Goal: Answer question/provide support

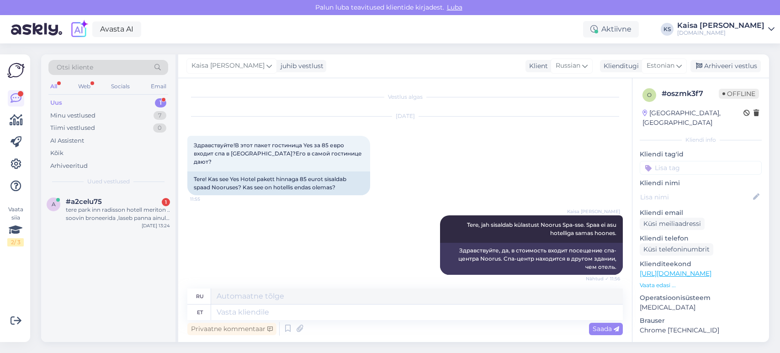
click at [92, 212] on div "tere park inn radisson hotell meriton .. soovin broneerida ,laseb panna ainult …" at bounding box center [118, 214] width 104 height 16
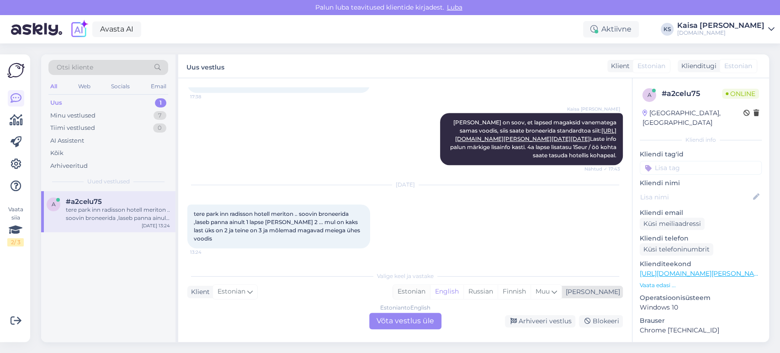
click at [430, 290] on div "Estonian" at bounding box center [411, 292] width 37 height 14
click at [426, 326] on div "Estonian to Estonian Võta vestlus üle" at bounding box center [405, 321] width 72 height 16
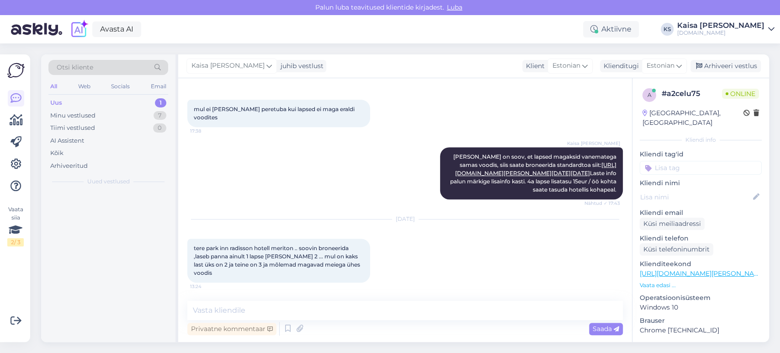
scroll to position [506, 0]
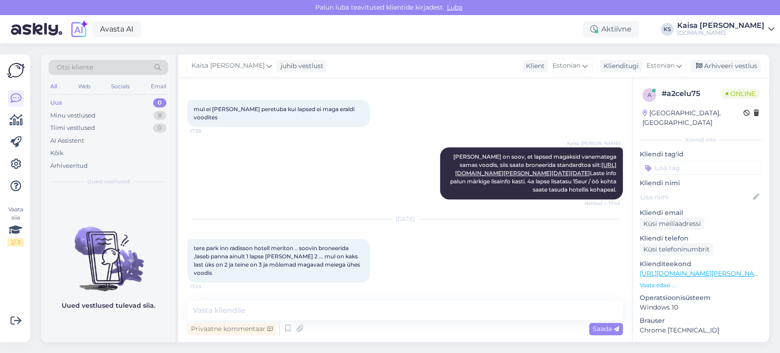
click at [662, 270] on div "Klienditeekond [URL][DOMAIN_NAME][PERSON_NAME][DATE][DATE] Vaata edasi ..." at bounding box center [701, 274] width 122 height 30
click at [657, 281] on p "Vaata edasi ..." at bounding box center [701, 285] width 122 height 8
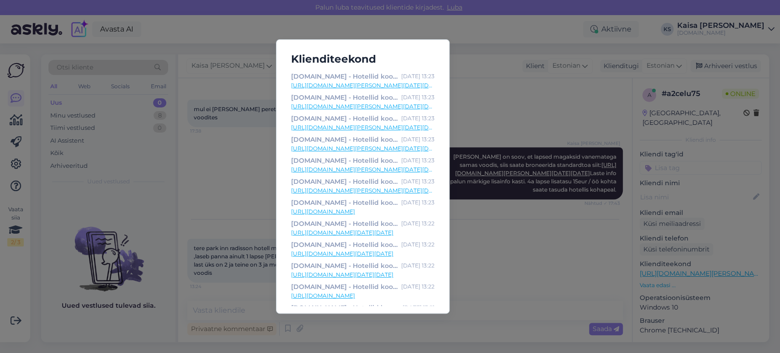
click at [378, 83] on link "[URL][DOMAIN_NAME][PERSON_NAME][DATE][DATE]" at bounding box center [363, 85] width 144 height 8
click at [235, 100] on div "Klienditeekond [DOMAIN_NAME] - Hotellid koos võluvate lisavõimalustega [DATE] 1…" at bounding box center [390, 176] width 780 height 353
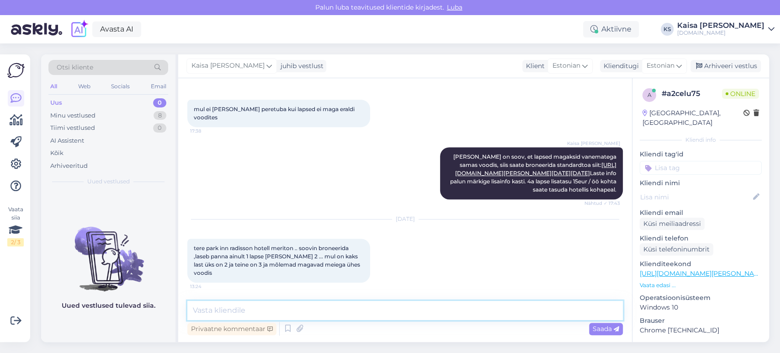
click at [316, 304] on textarea at bounding box center [405, 310] width 436 height 19
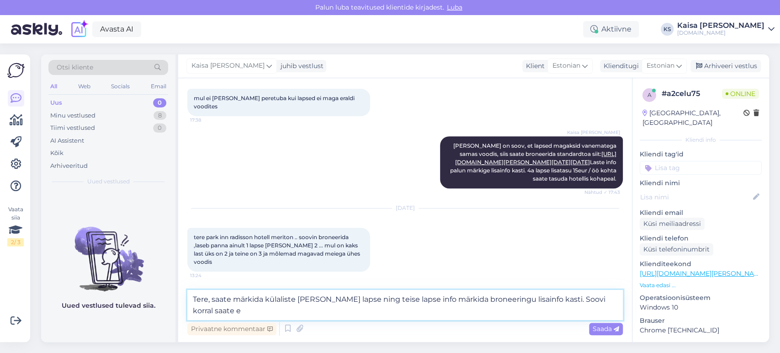
scroll to position [517, 0]
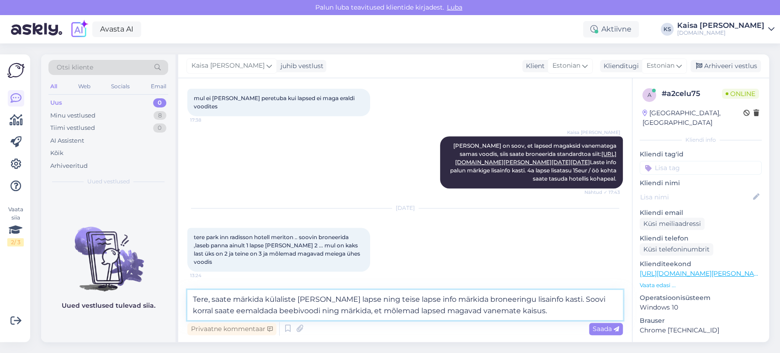
type textarea "Tere, saate märkida külaliste [PERSON_NAME] lapse ning teise lapse info märkida…"
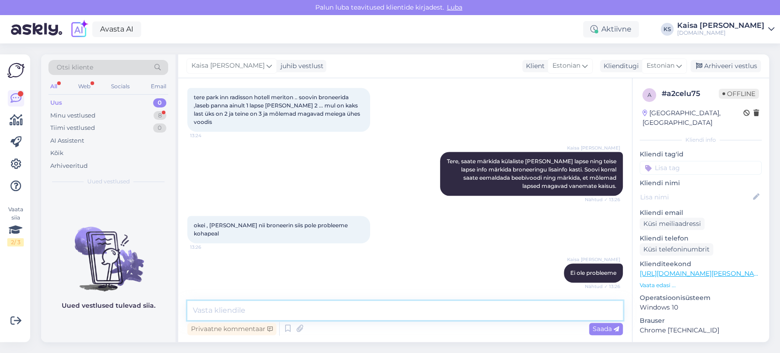
scroll to position [648, 0]
click at [139, 112] on div "Minu vestlused 8" at bounding box center [108, 115] width 120 height 13
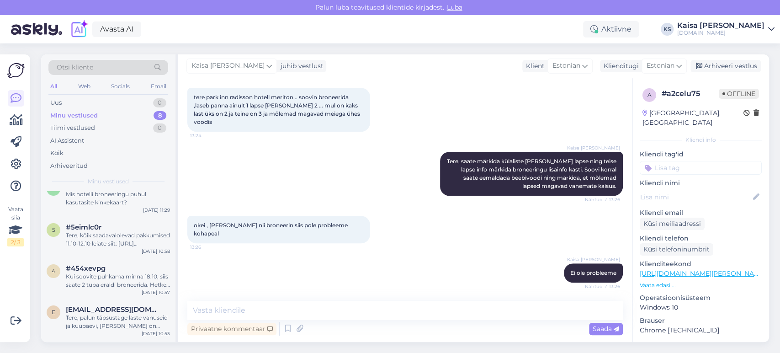
scroll to position [170, 0]
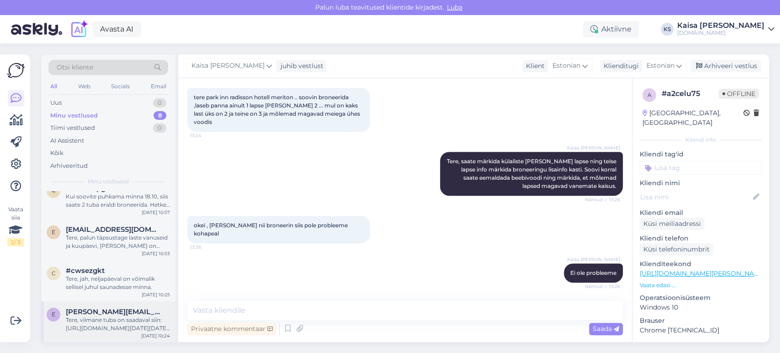
click at [120, 319] on div "Tere, viimane tuba on saadaval siin: [URL][DOMAIN_NAME][DATE][DATE][GEOGRAPHIC_…" at bounding box center [118, 324] width 104 height 16
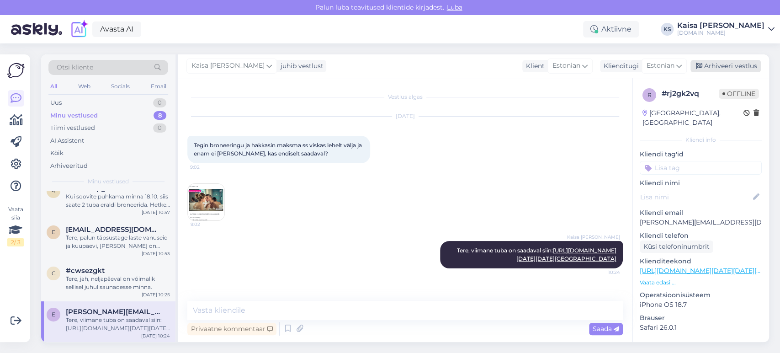
click at [717, 64] on div "Arhiveeri vestlus" at bounding box center [726, 66] width 70 height 12
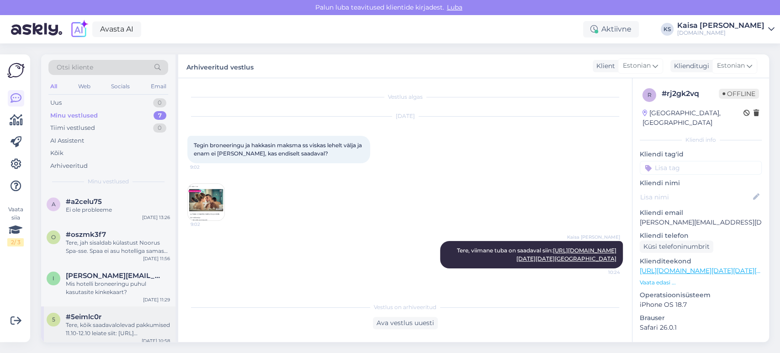
click at [109, 321] on div "Tere, kõik saadavalolevad pakkumised 11.10-12.10 leiate siit: [URL][DOMAIN_NAME…" at bounding box center [118, 329] width 104 height 16
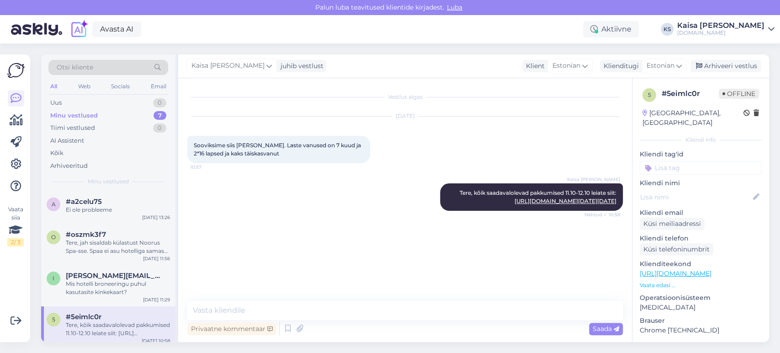
scroll to position [2, 0]
click at [716, 64] on div "Arhiveeri vestlus" at bounding box center [726, 66] width 70 height 12
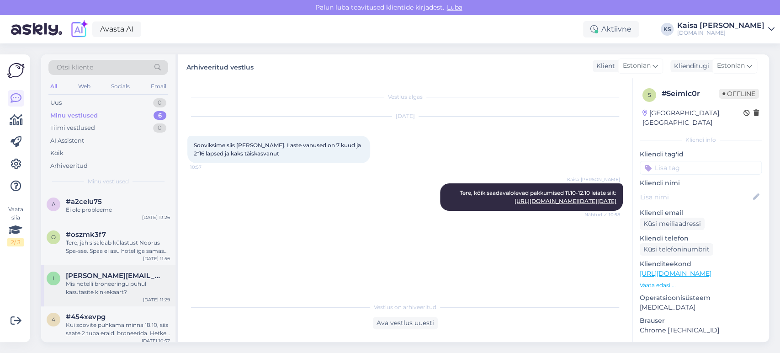
click at [119, 280] on div "Mis hotelli broneeringu puhul kasutasite kinkekaart?" at bounding box center [118, 288] width 104 height 16
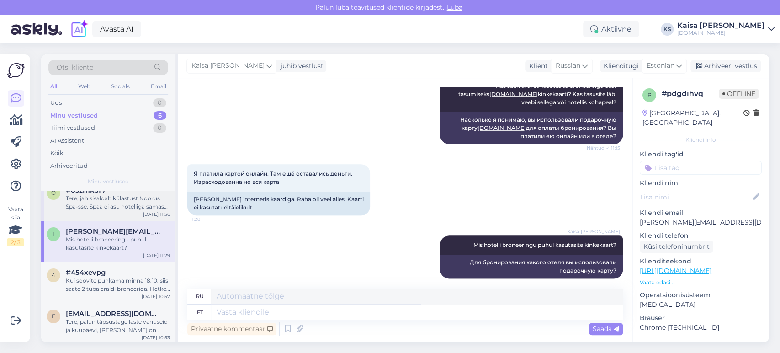
scroll to position [87, 0]
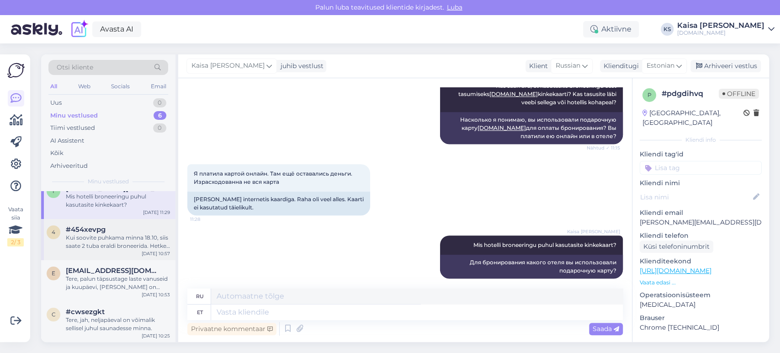
click at [99, 243] on div "Kui soovite puhkama minna 18.10, siis saate 2 tuba eraldi broneerida. Hetkel on…" at bounding box center [118, 242] width 104 height 16
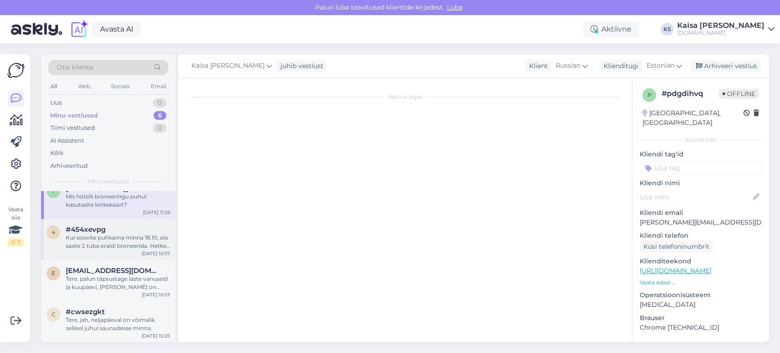
scroll to position [1657, 0]
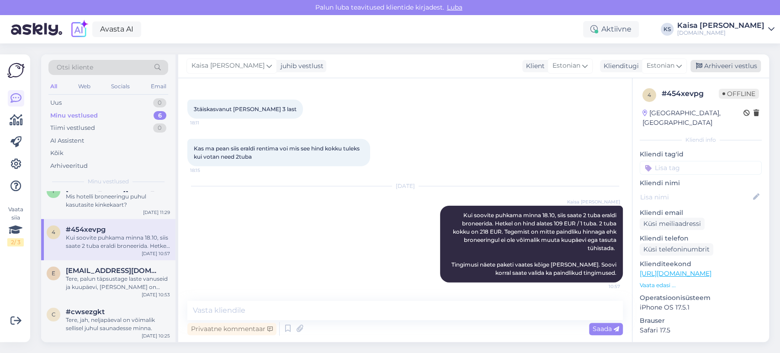
click at [708, 65] on div "Arhiveeri vestlus" at bounding box center [726, 66] width 70 height 12
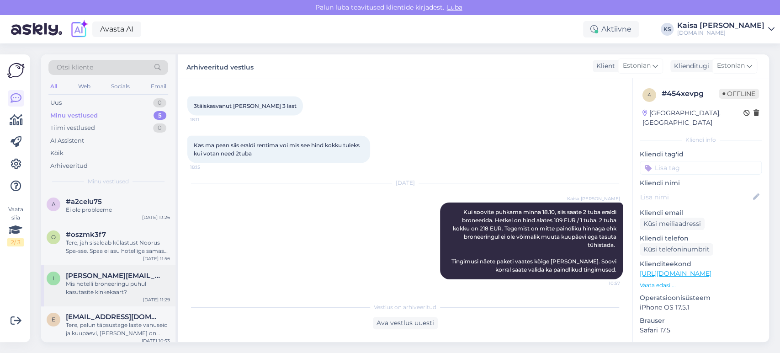
scroll to position [46, 0]
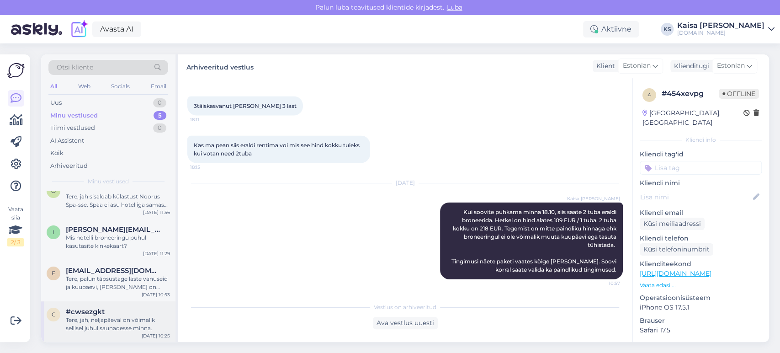
click at [105, 316] on div "Tere, jah, neljapäeval on võimalik sellisel juhul saunadesse minna." at bounding box center [118, 324] width 104 height 16
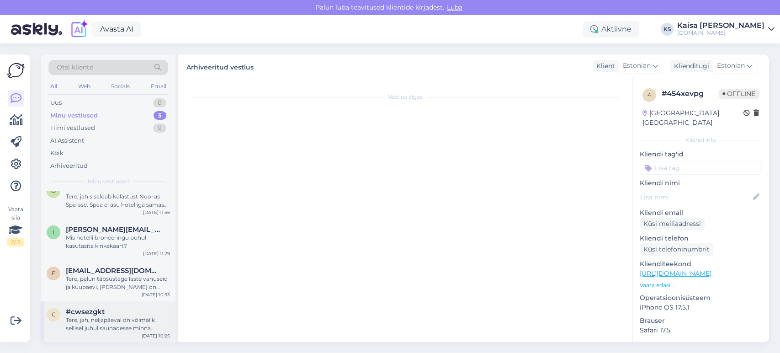
scroll to position [0, 0]
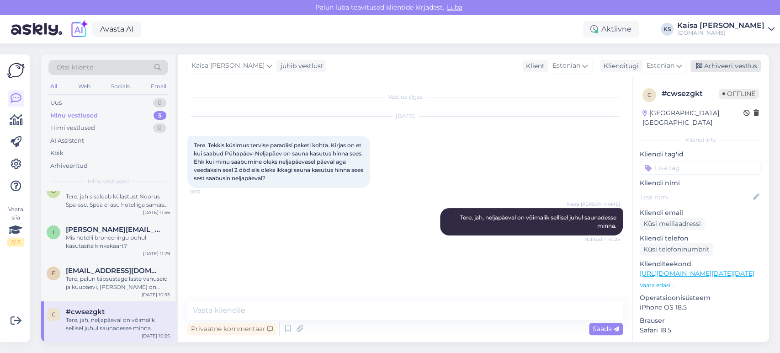
click at [750, 67] on div "Arhiveeri vestlus" at bounding box center [726, 66] width 70 height 12
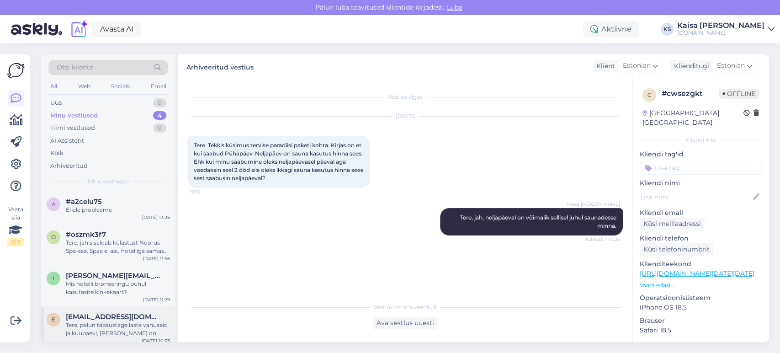
click at [116, 325] on div "Tere, palun täpsustage laste vanuseid ja kuupäevi, [PERSON_NAME] on soov puhkam…" at bounding box center [118, 329] width 104 height 16
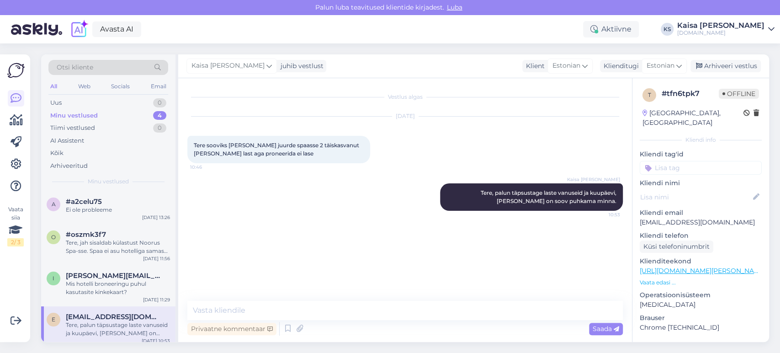
click at [710, 73] on div "[PERSON_NAME] juhib vestlust Klient Estonian Klienditugi Estonian Arhiveeri ves…" at bounding box center [473, 66] width 591 height 24
click at [714, 69] on div "Arhiveeri vestlus" at bounding box center [726, 66] width 70 height 12
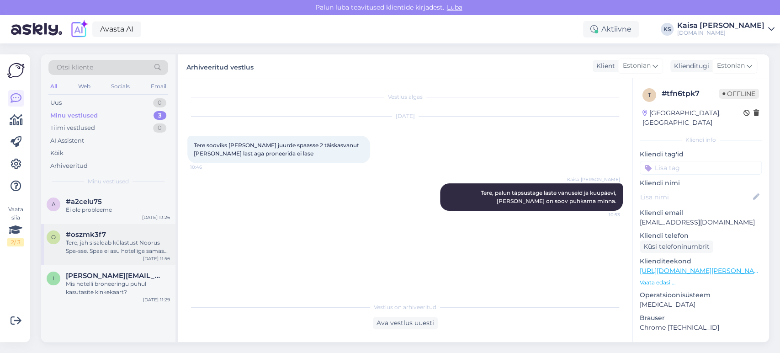
click at [101, 234] on span "#oszmk3f7" at bounding box center [86, 234] width 40 height 8
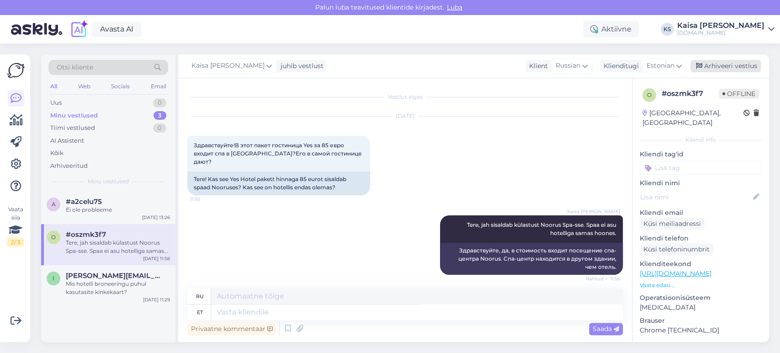
click at [731, 69] on div "Arhiveeri vestlus" at bounding box center [726, 66] width 70 height 12
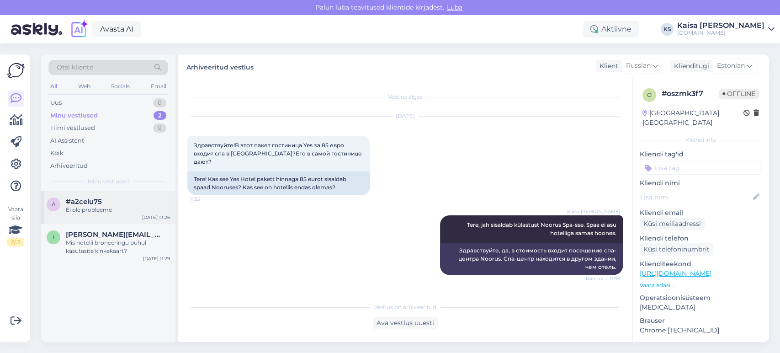
click at [125, 202] on div "#a2celu75" at bounding box center [118, 201] width 104 height 8
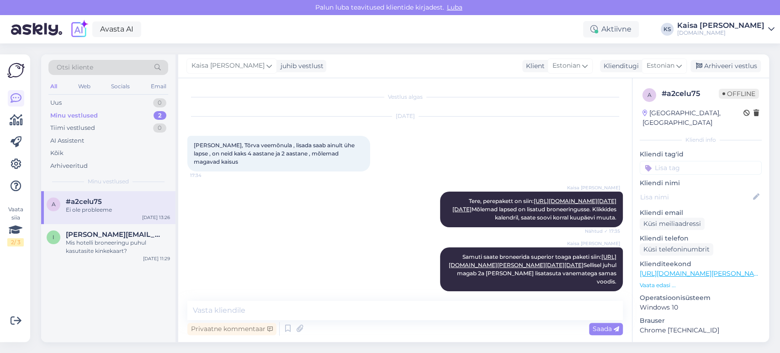
scroll to position [648, 0]
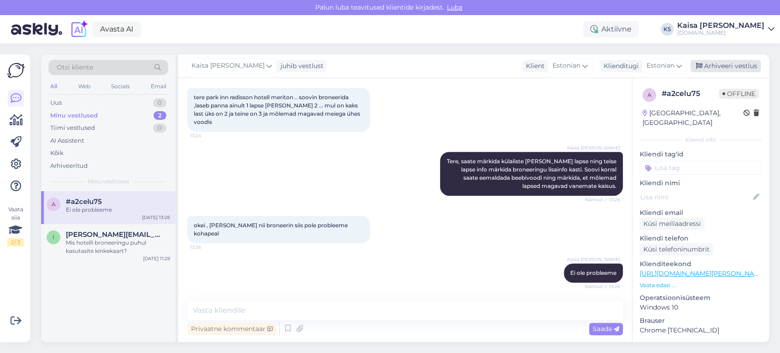
click at [720, 66] on div "Arhiveeri vestlus" at bounding box center [726, 66] width 70 height 12
